Goal: Navigation & Orientation: Find specific page/section

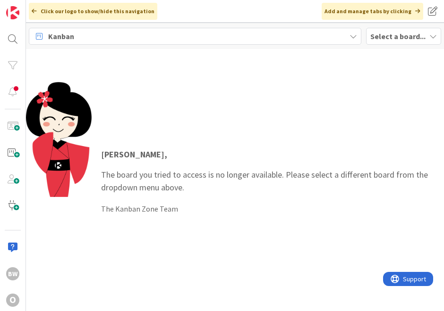
drag, startPoint x: 384, startPoint y: 32, endPoint x: 381, endPoint y: 36, distance: 4.9
click at [384, 32] on b "Select a board..." at bounding box center [397, 36] width 55 height 9
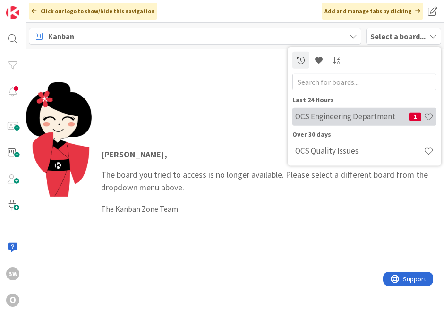
click at [328, 116] on h4 "OCS Engineering Department" at bounding box center [352, 116] width 114 height 9
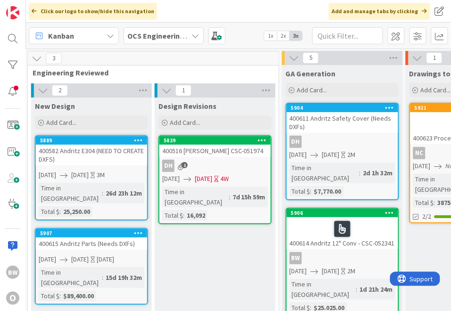
scroll to position [0, 147]
